Goal: Use online tool/utility: Utilize a website feature to perform a specific function

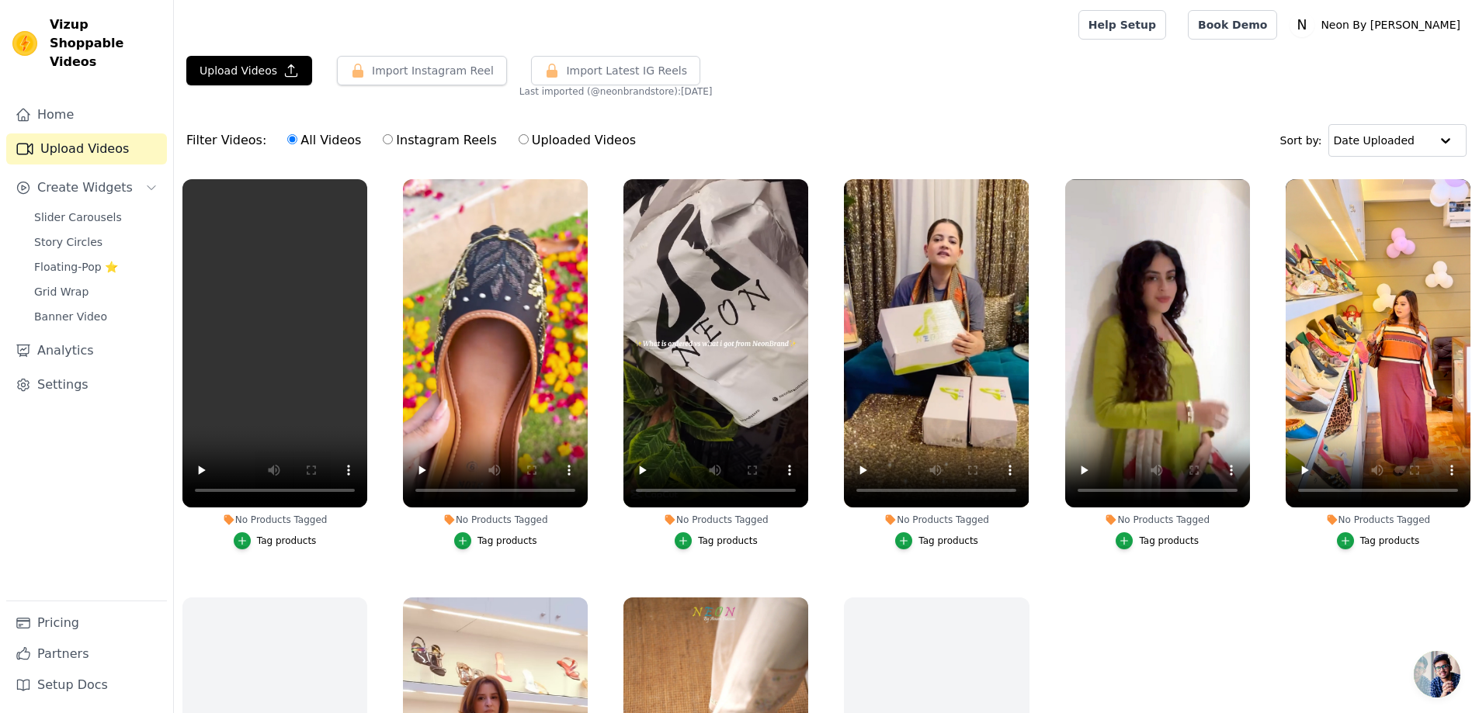
scroll to position [3, 0]
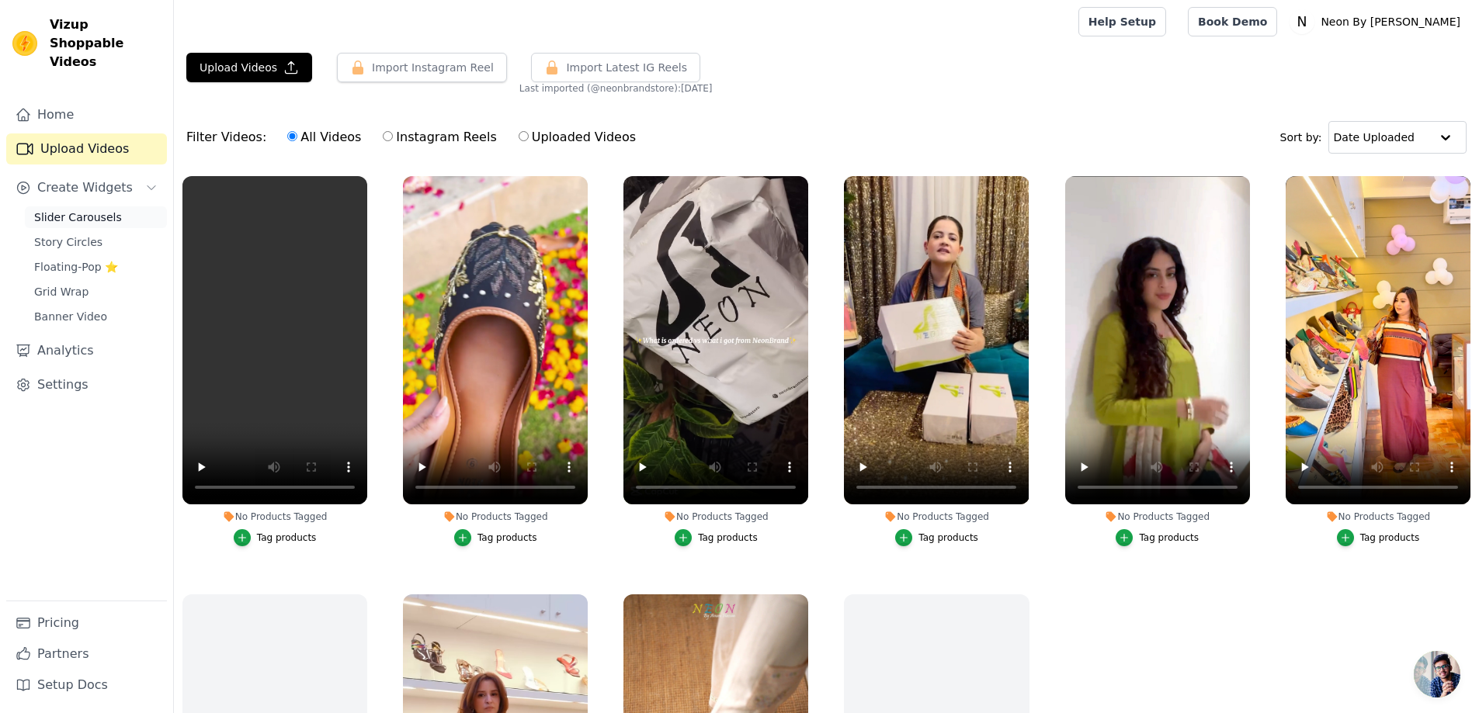
click at [88, 210] on span "Slider Carousels" at bounding box center [78, 218] width 88 height 16
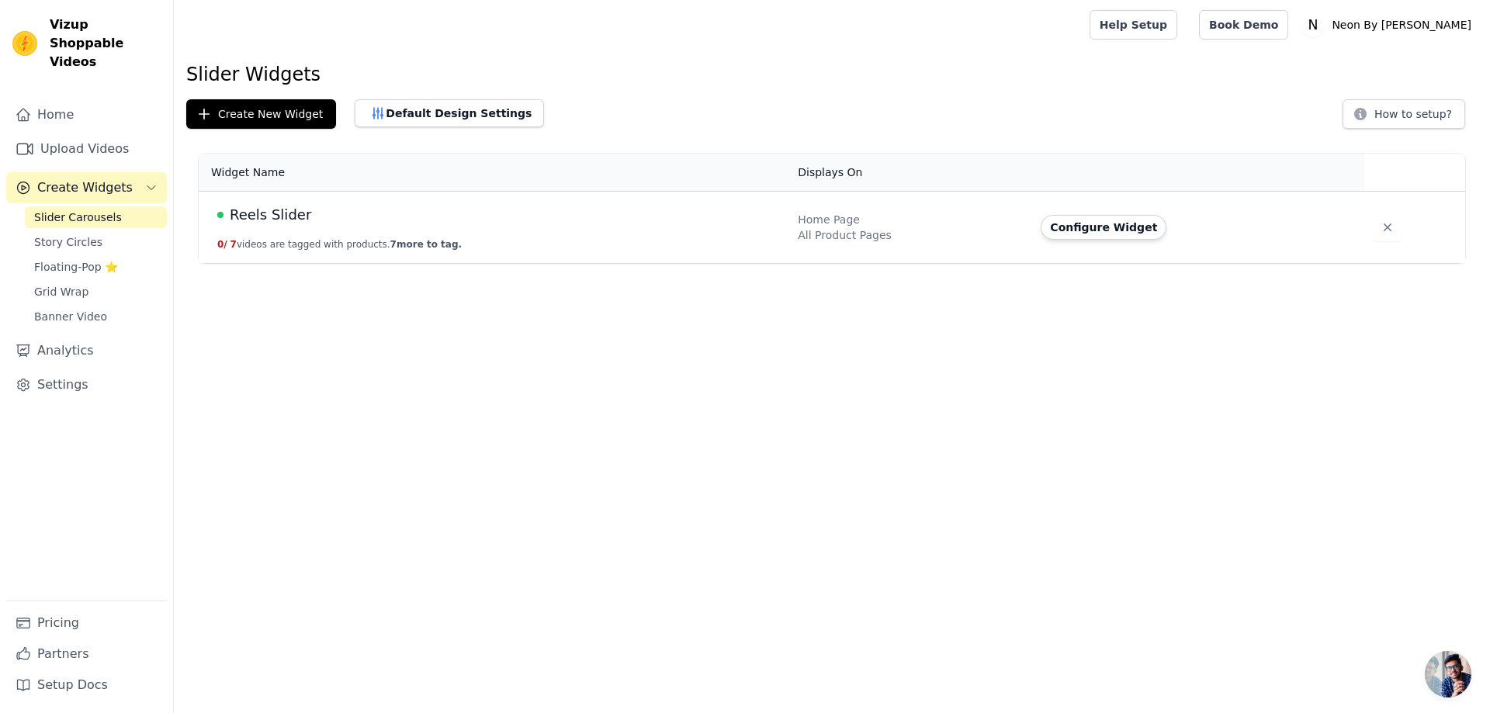
click at [332, 219] on div "Reels Slider" at bounding box center [498, 215] width 562 height 22
click at [252, 213] on span "Reels Slider" at bounding box center [270, 215] width 81 height 22
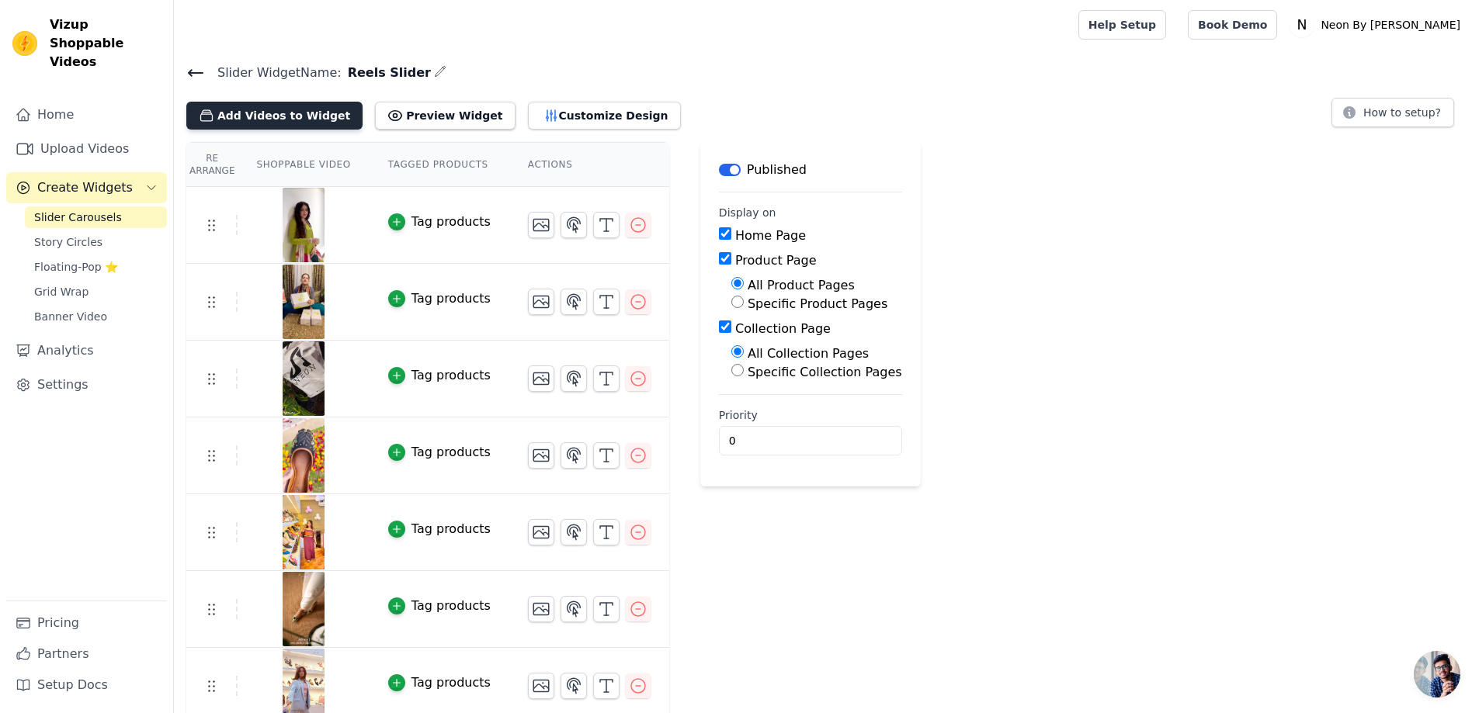
click at [277, 126] on button "Add Videos to Widget" at bounding box center [274, 116] width 176 height 28
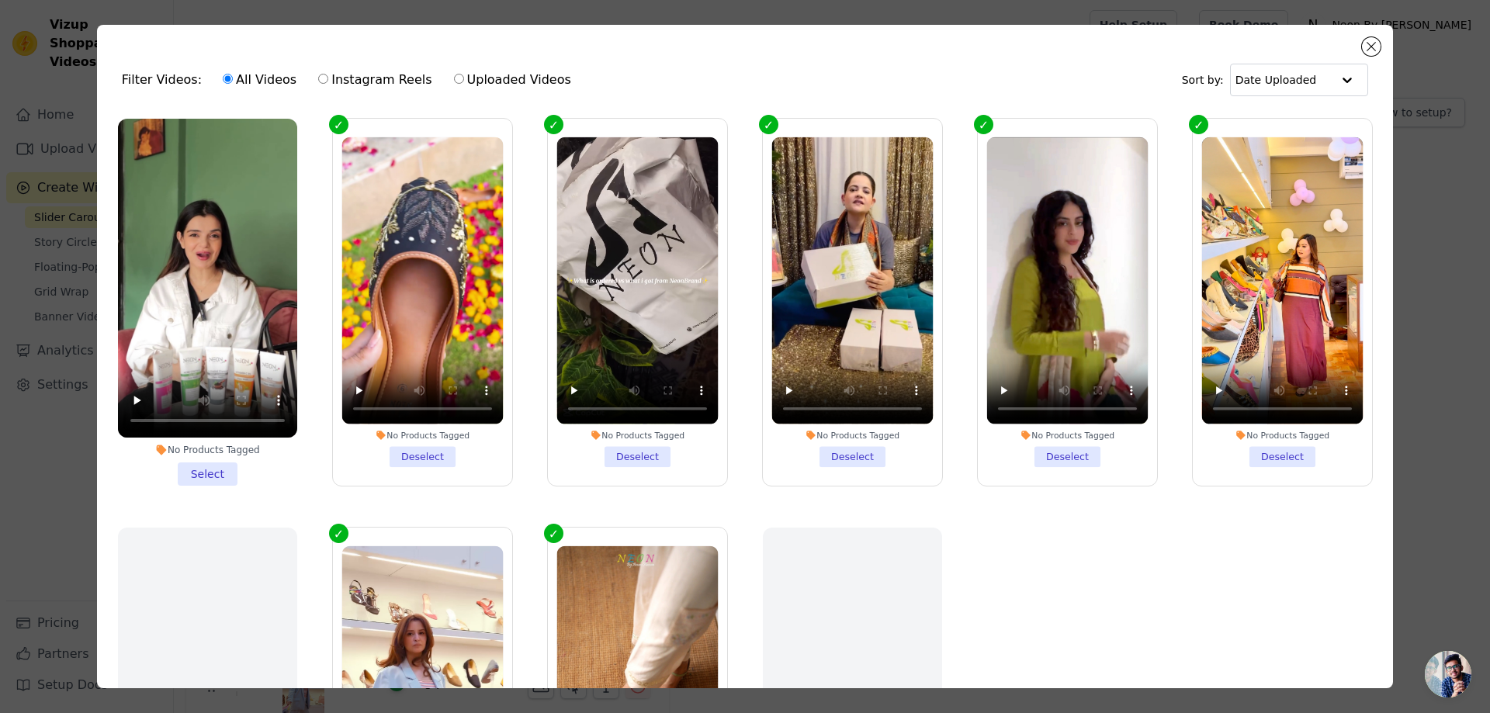
click at [224, 463] on li "No Products Tagged Select" at bounding box center [207, 302] width 179 height 367
click at [0, 0] on input "No Products Tagged Select" at bounding box center [0, 0] width 0 height 0
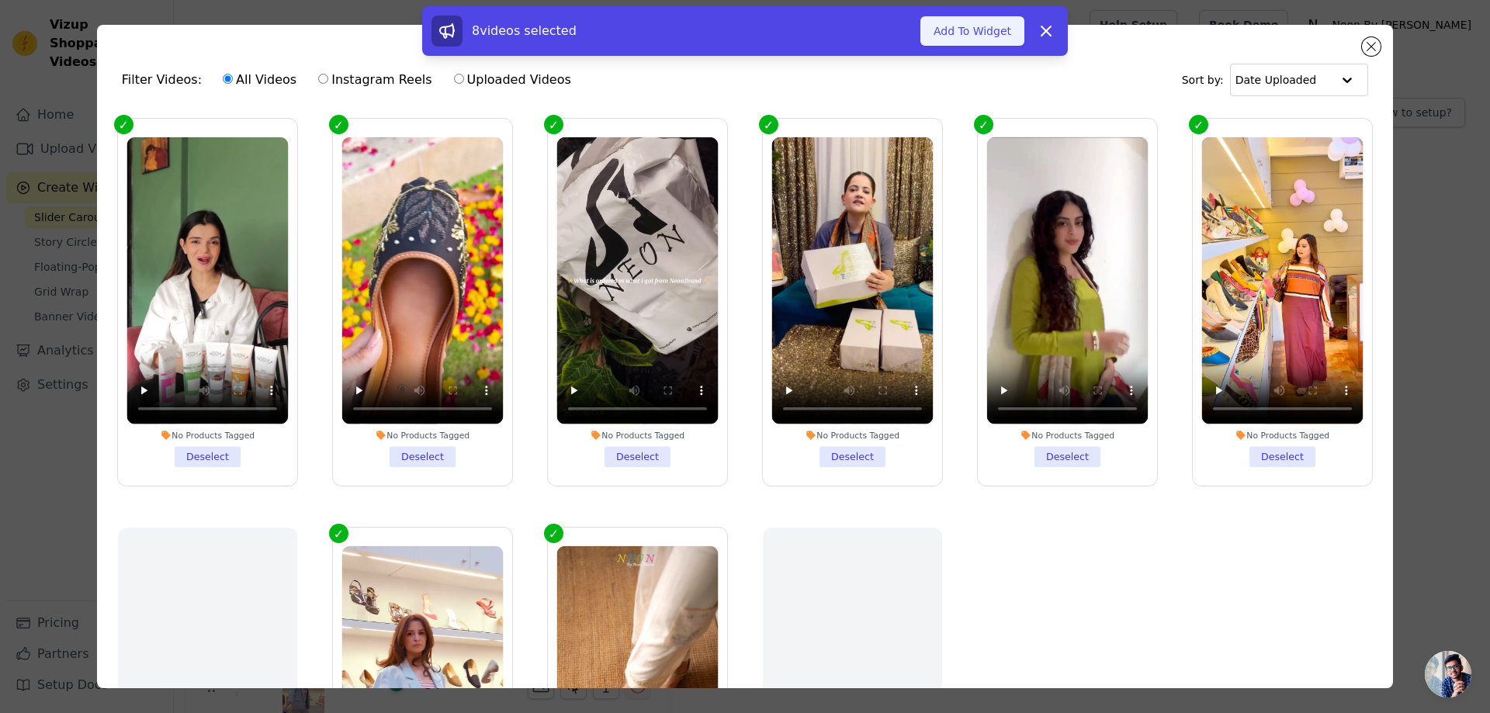
click at [961, 29] on button "Add To Widget" at bounding box center [973, 30] width 104 height 29
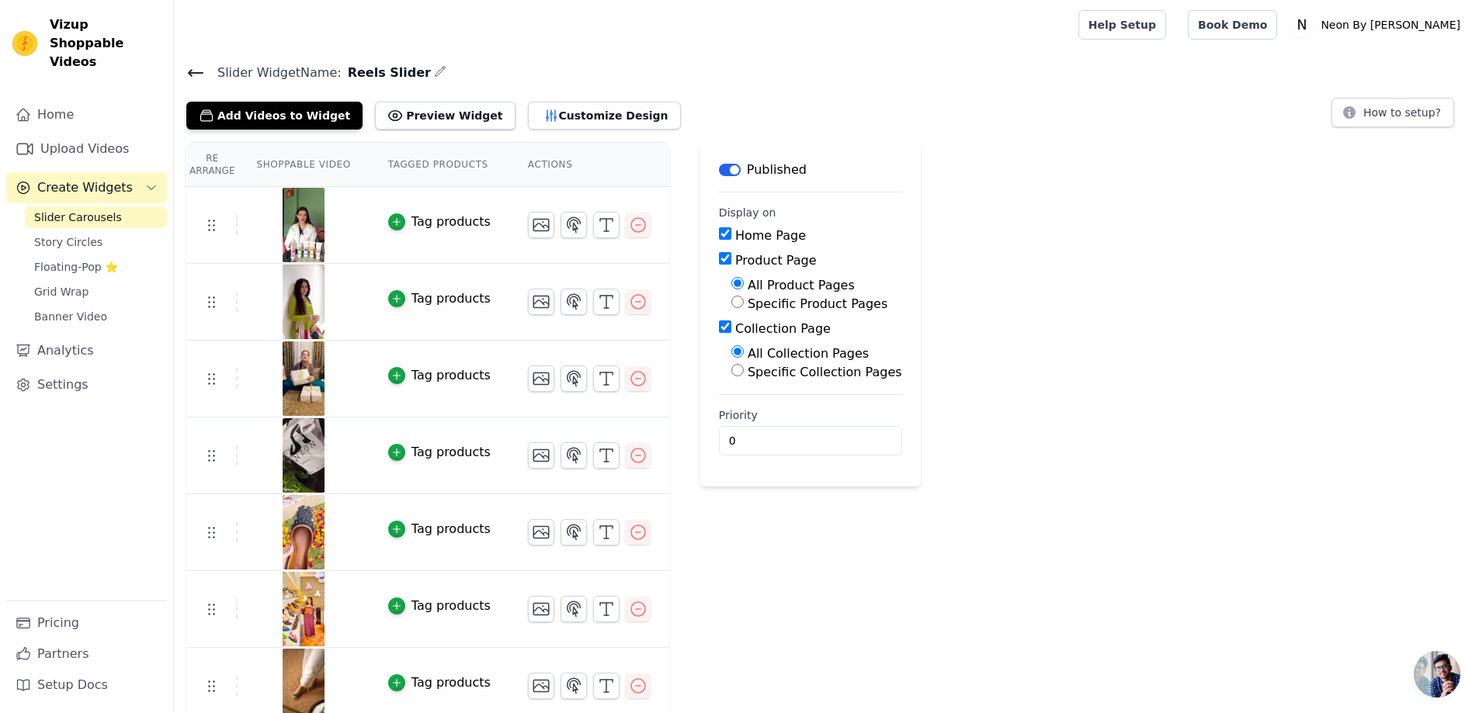
click at [201, 69] on icon at bounding box center [195, 73] width 19 height 19
